Goal: Transaction & Acquisition: Purchase product/service

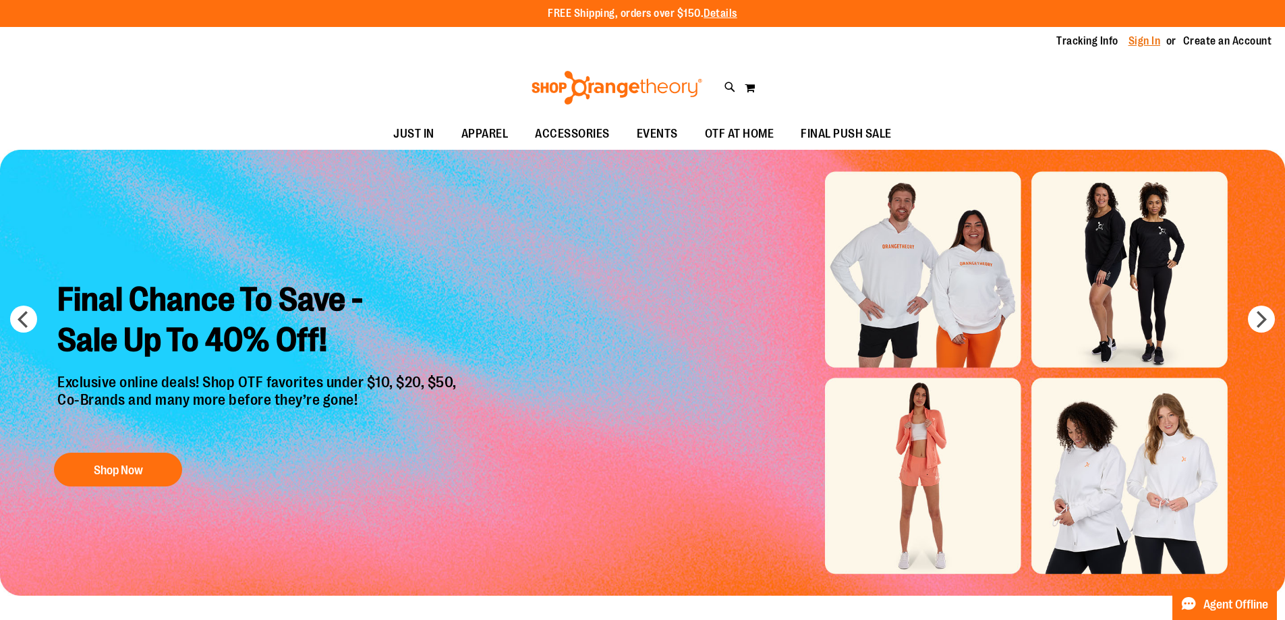
click at [1146, 38] on link "Sign In" at bounding box center [1145, 41] width 32 height 15
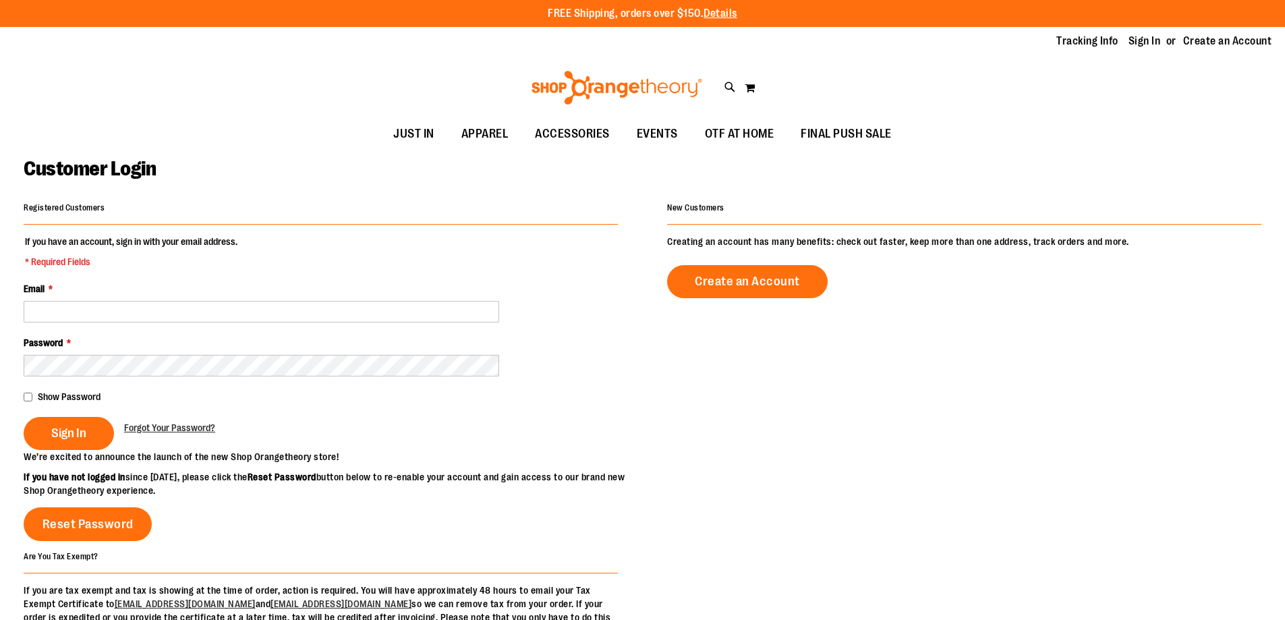
click at [148, 319] on input "Email *" at bounding box center [262, 312] width 476 height 22
click at [90, 312] on input "**********" at bounding box center [262, 312] width 476 height 22
type input "**********"
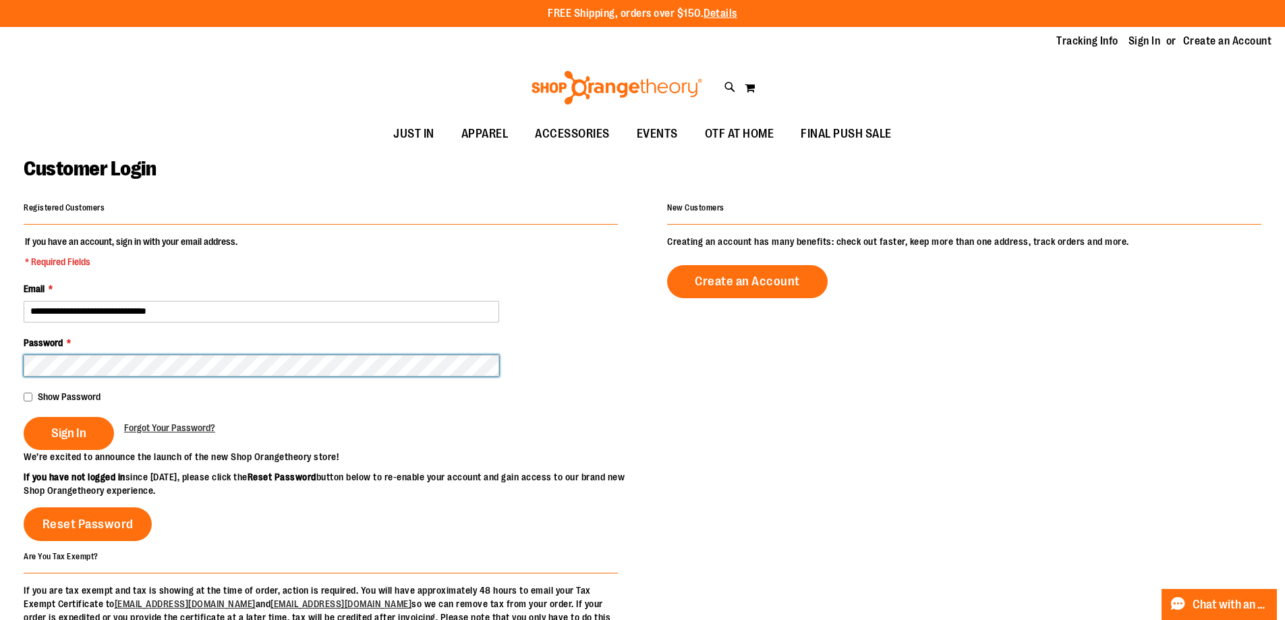
click at [24, 417] on button "Sign In" at bounding box center [69, 433] width 90 height 33
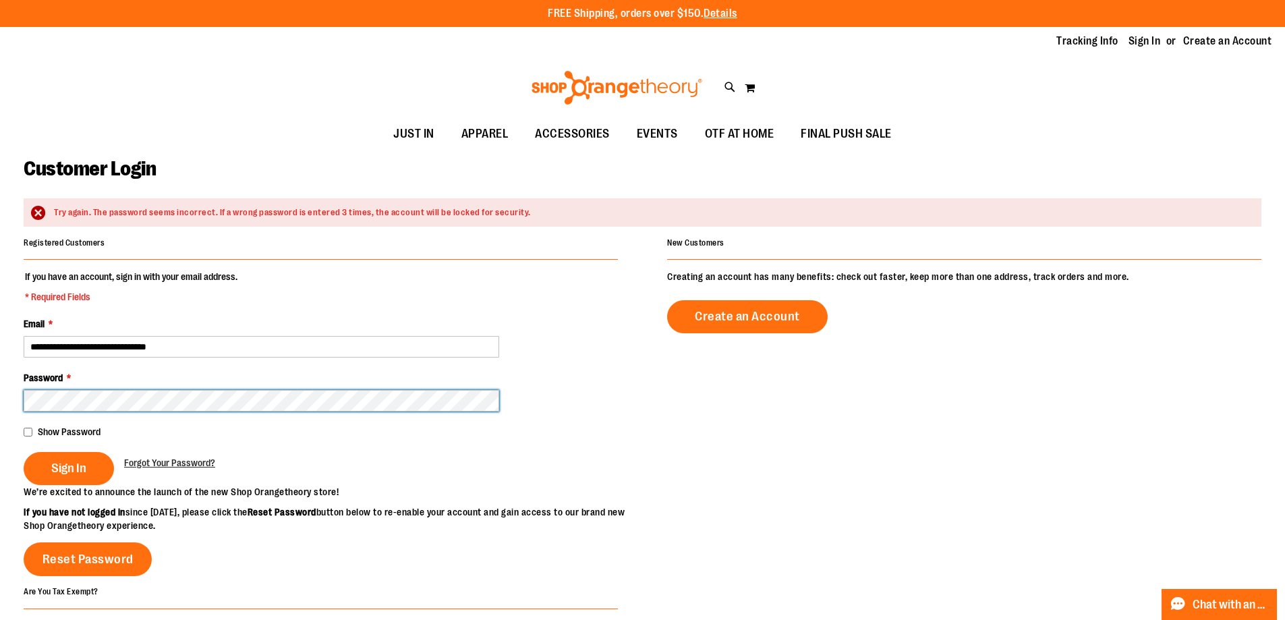
click at [24, 452] on button "Sign In" at bounding box center [69, 468] width 90 height 33
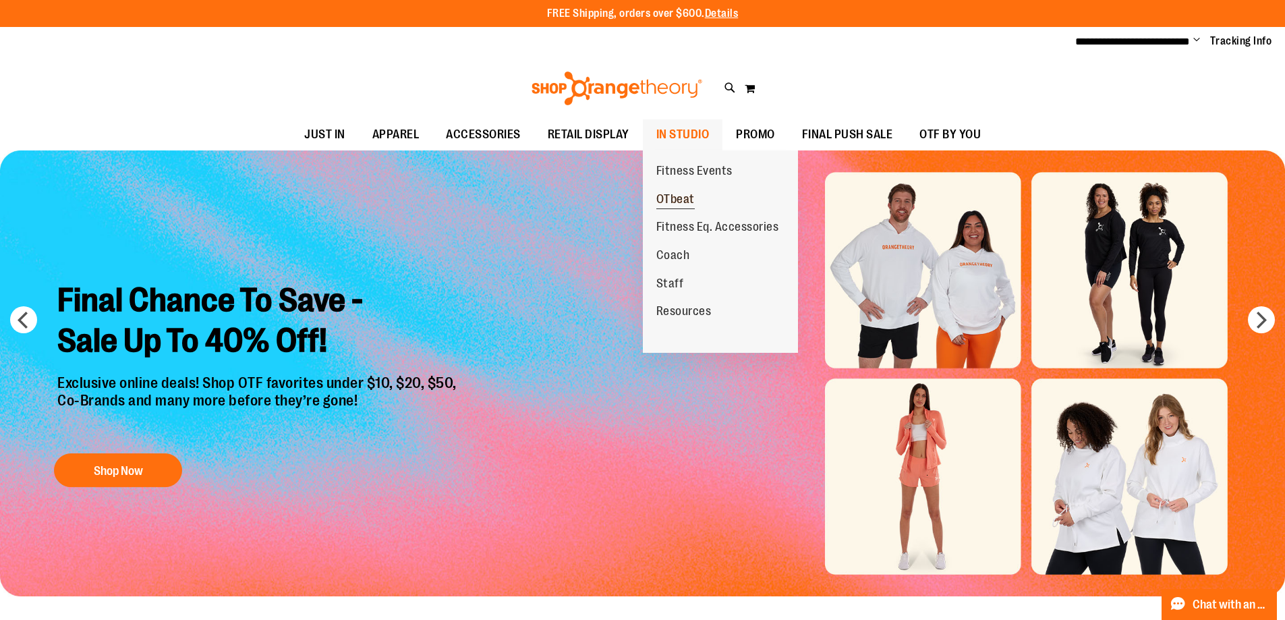
click at [690, 197] on span "OTbeat" at bounding box center [675, 200] width 38 height 17
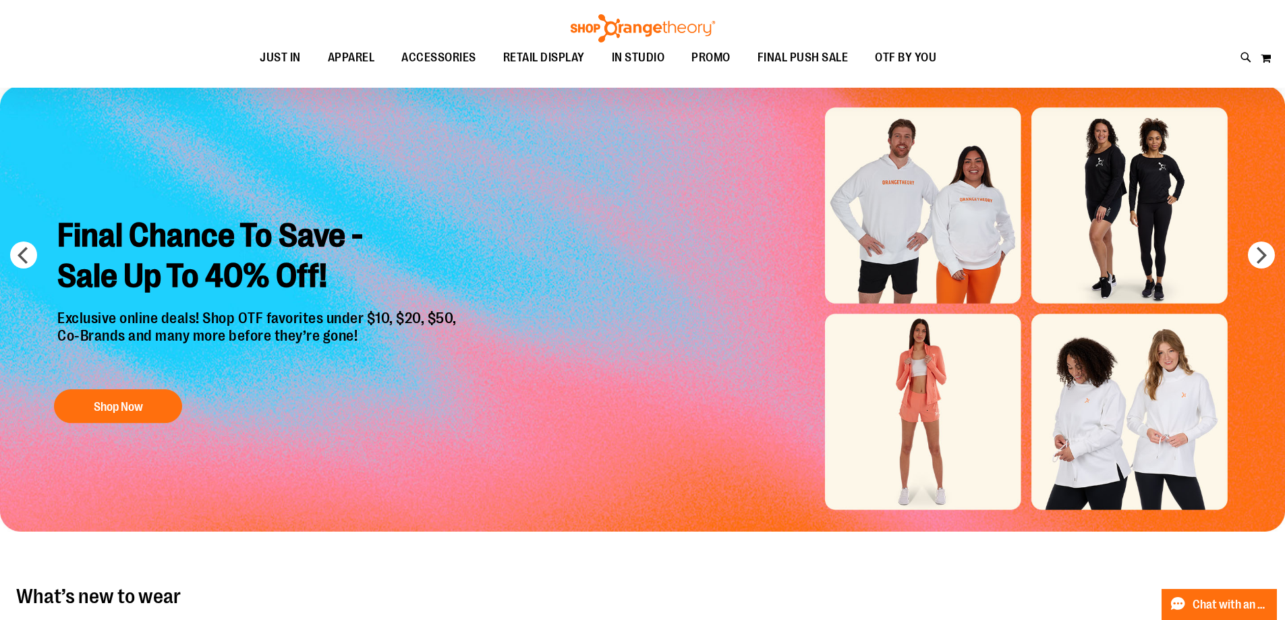
scroll to position [67, 0]
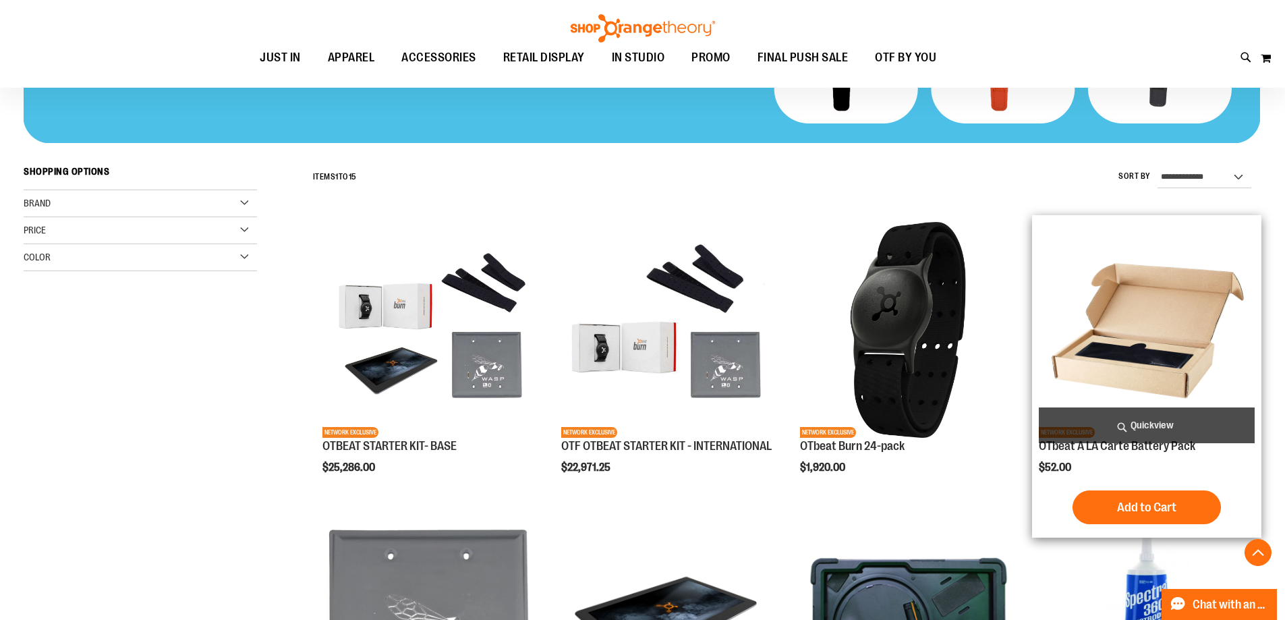
scroll to position [337, 0]
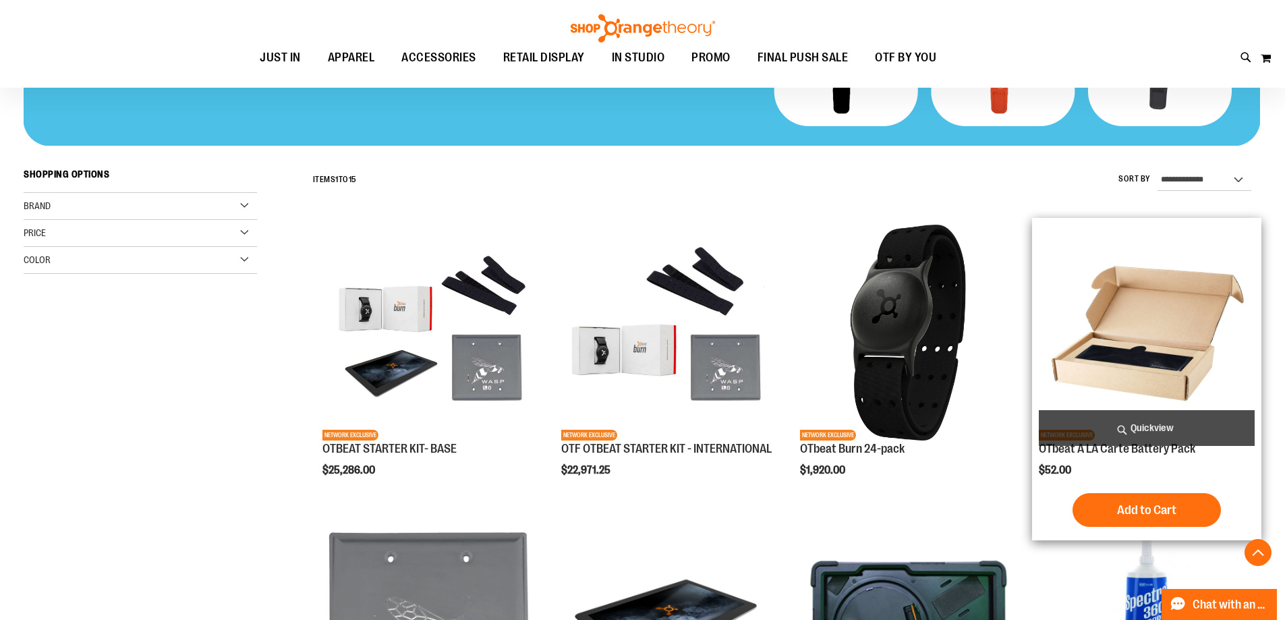
click at [1149, 328] on img "product" at bounding box center [1147, 333] width 216 height 216
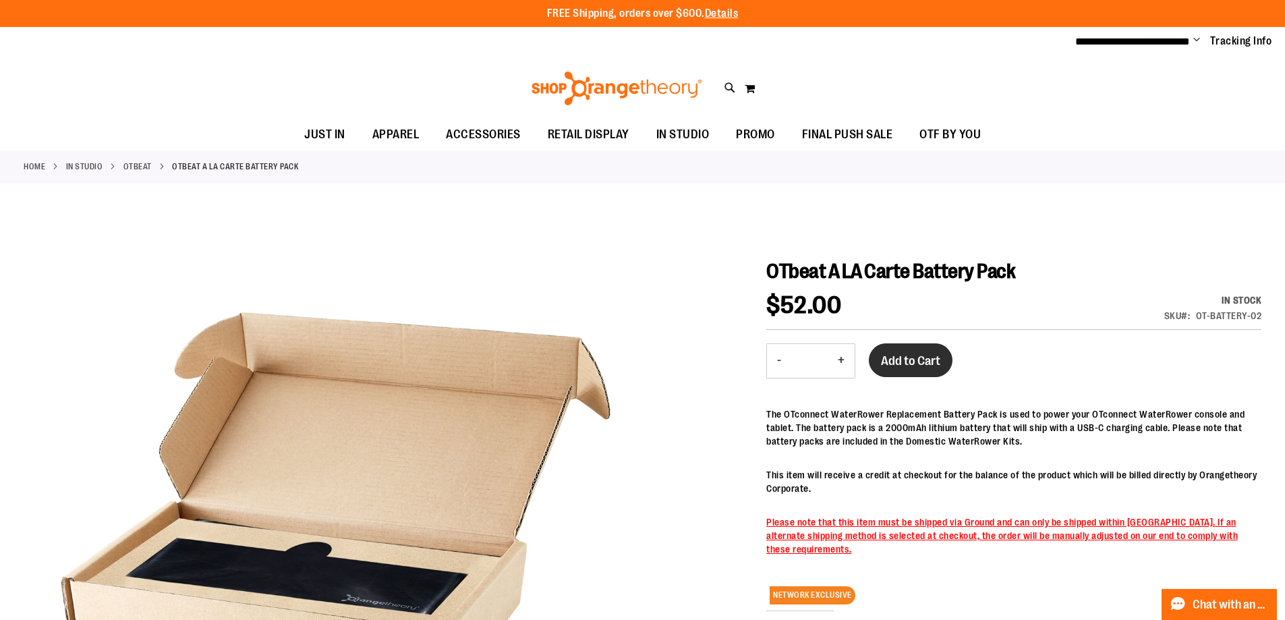
click at [917, 359] on span "Add to Cart" at bounding box center [910, 361] width 59 height 15
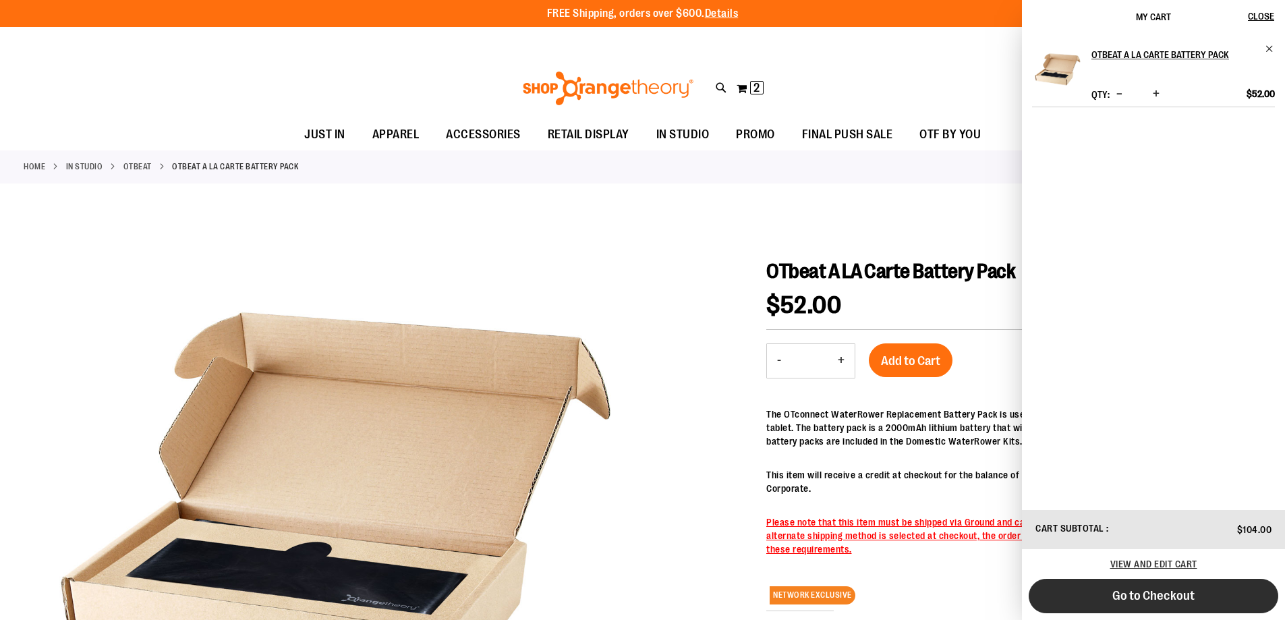
click at [1158, 588] on span "Go to Checkout" at bounding box center [1154, 595] width 82 height 15
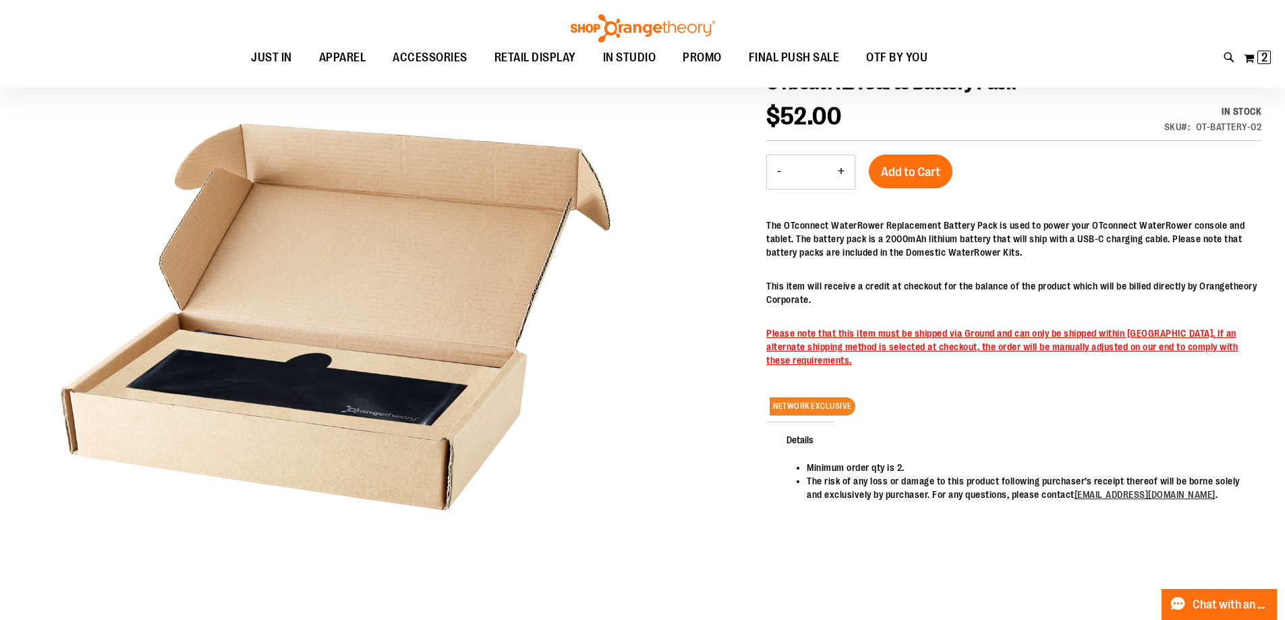
scroll to position [202, 0]
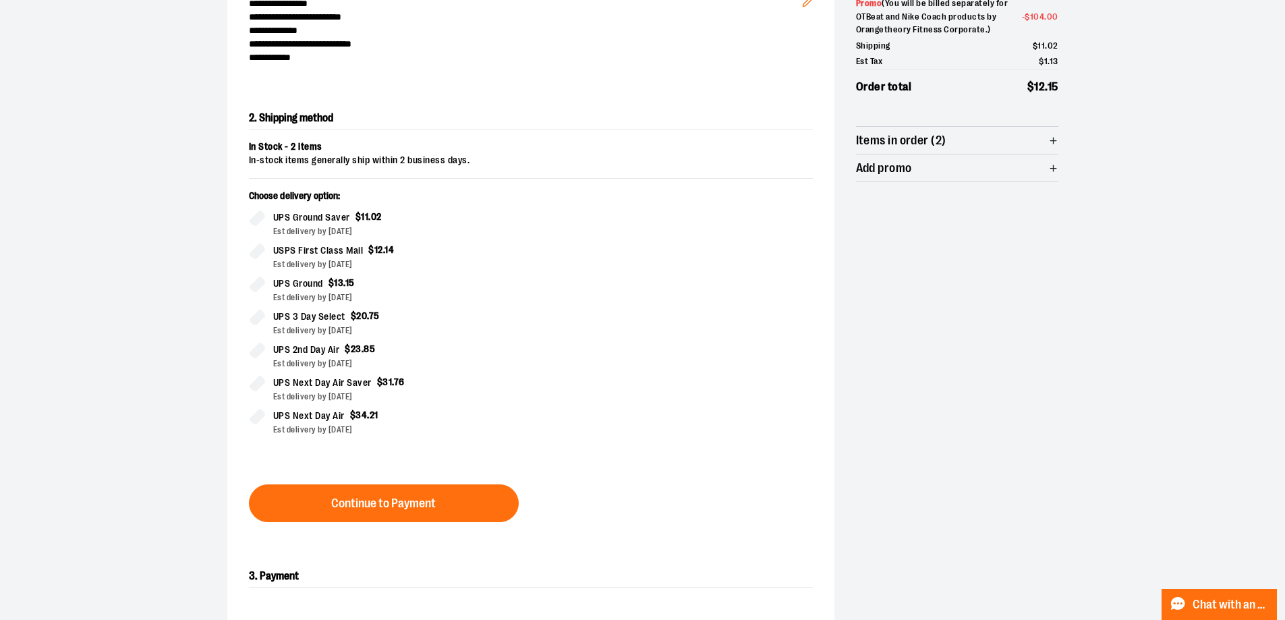
scroll to position [230, 0]
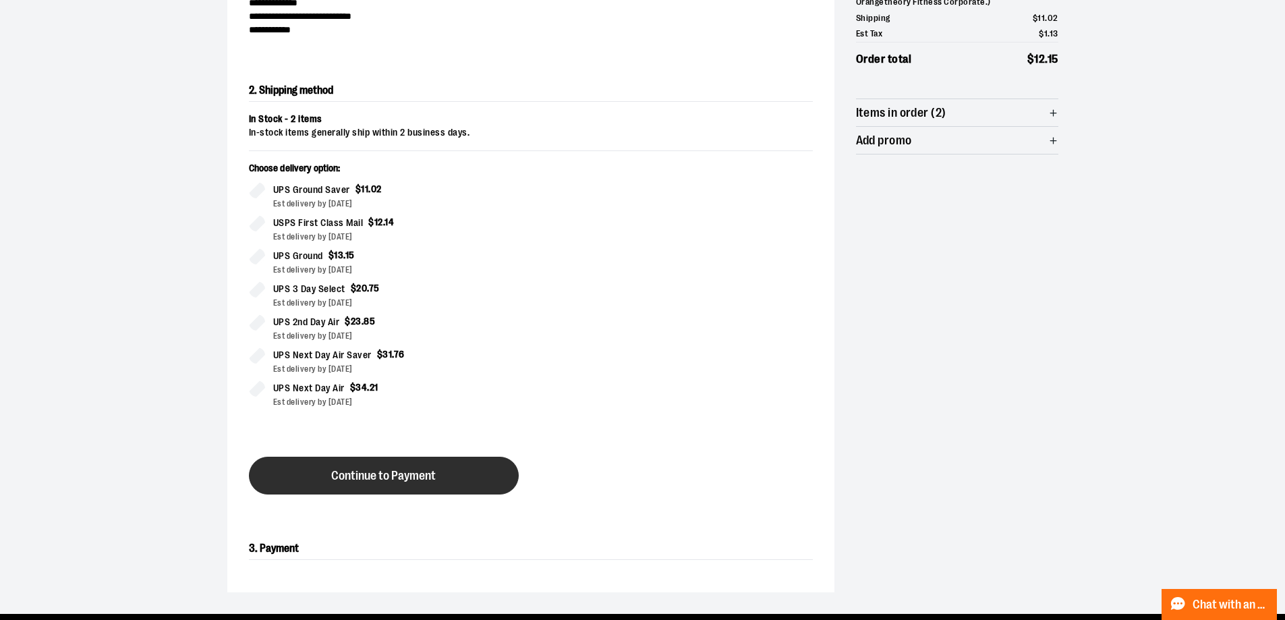
click at [444, 476] on button "Continue to Payment" at bounding box center [384, 476] width 270 height 38
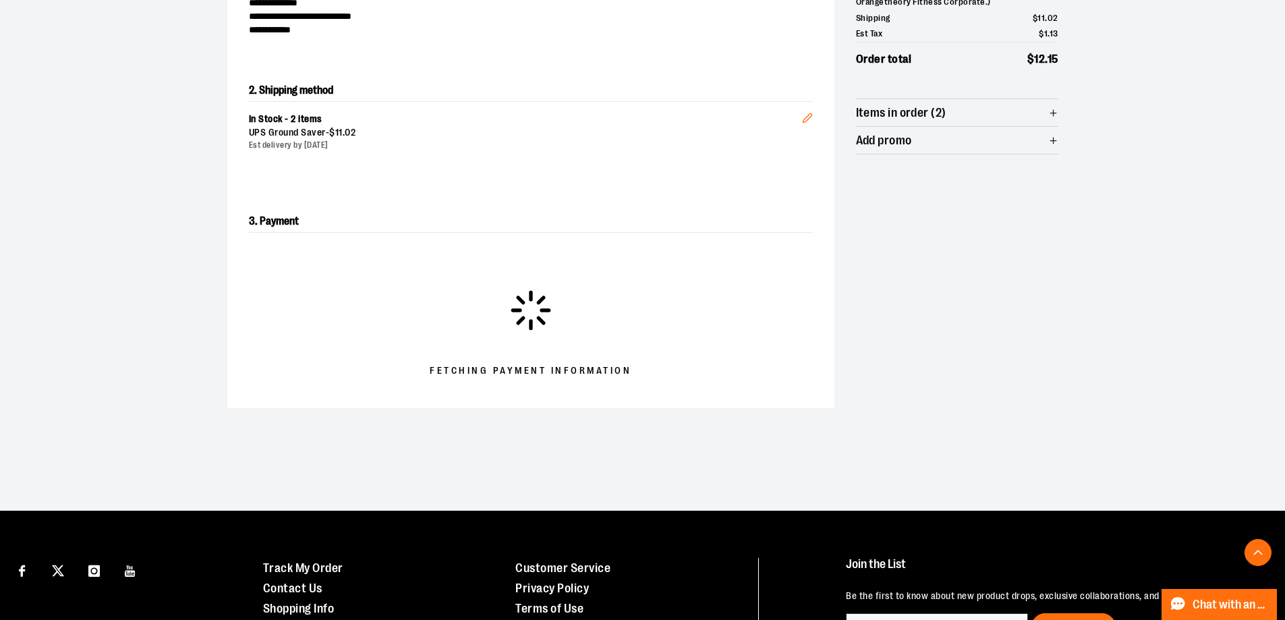
click at [1260, 390] on div at bounding box center [642, 390] width 1285 height 0
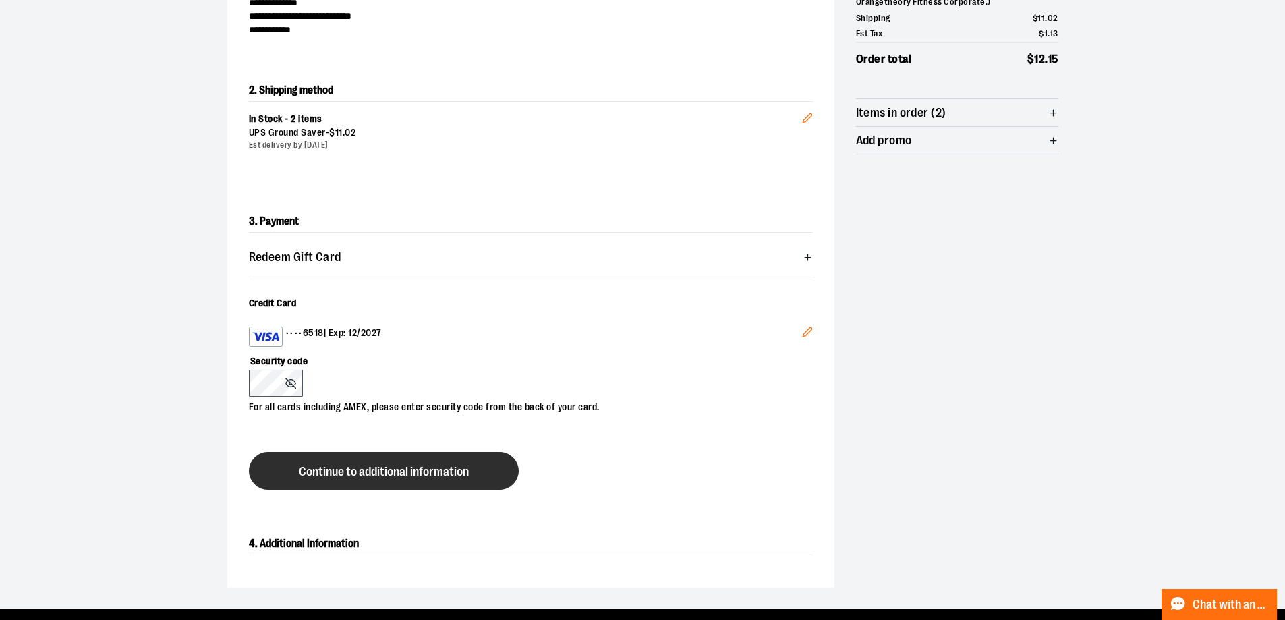
click at [372, 485] on button "Continue to additional information" at bounding box center [384, 471] width 270 height 38
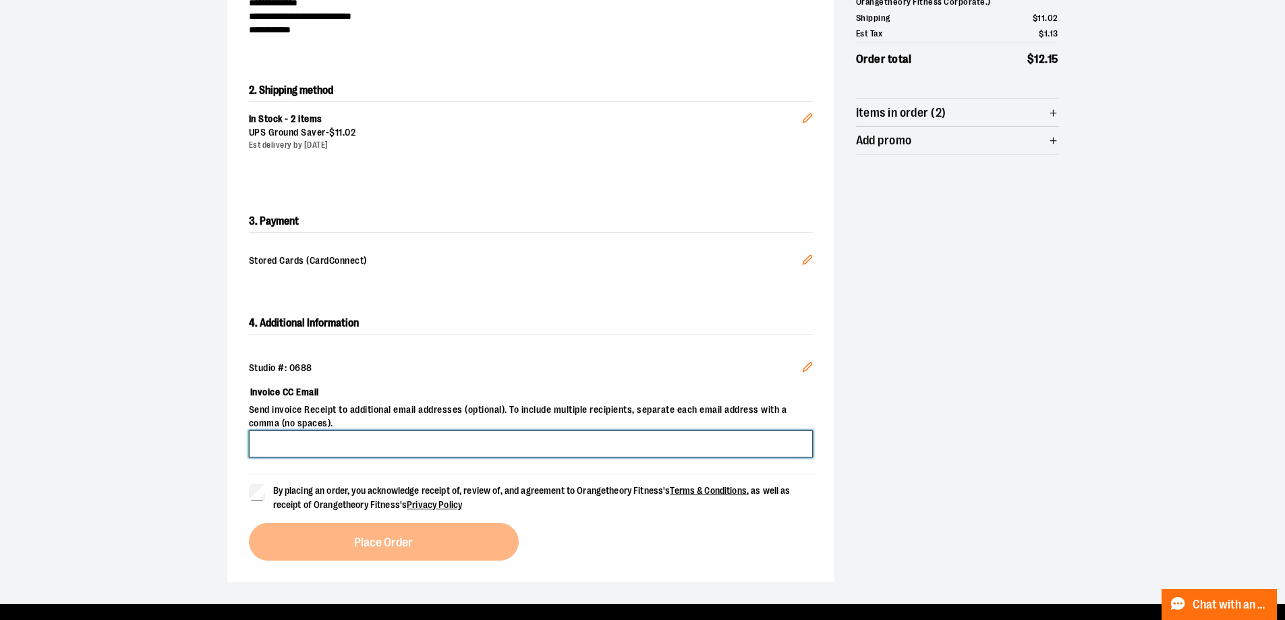
click at [353, 445] on input "Invoice CC Email" at bounding box center [531, 443] width 564 height 27
type input "**********"
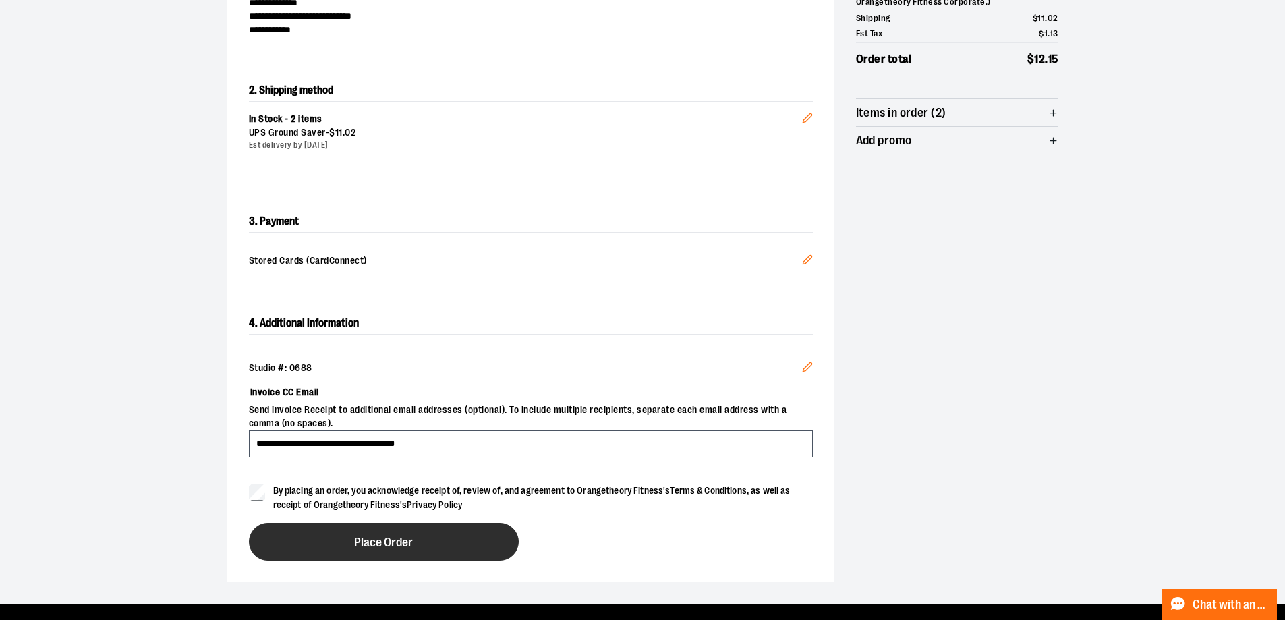
click at [364, 536] on span "Place Order" at bounding box center [383, 542] width 59 height 13
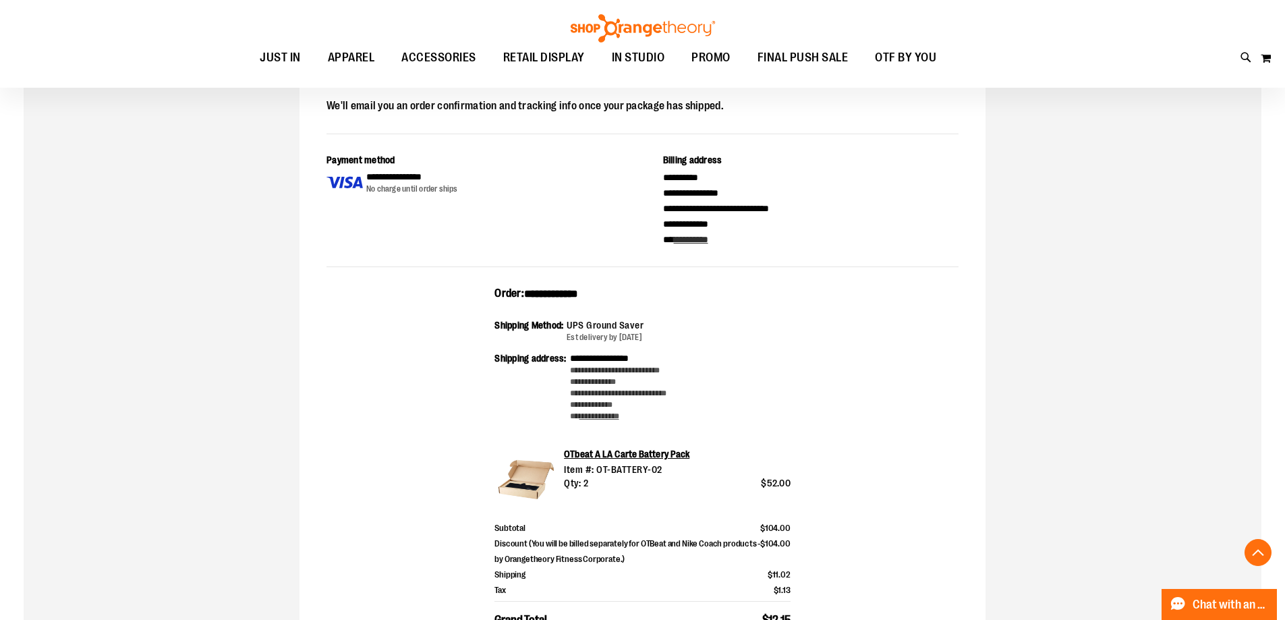
scroll to position [404, 0]
